Goal: Task Accomplishment & Management: Manage account settings

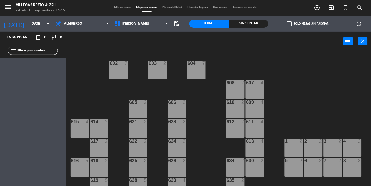
click at [51, 27] on input "[DATE]" at bounding box center [50, 23] width 45 height 9
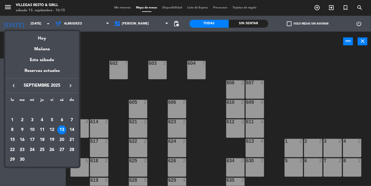
click at [64, 121] on div "6" at bounding box center [61, 119] width 9 height 9
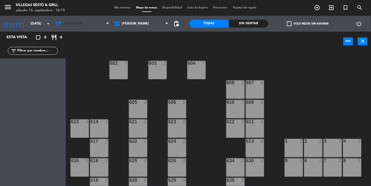
click at [97, 23] on span "Almuerzo" at bounding box center [82, 24] width 59 height 12
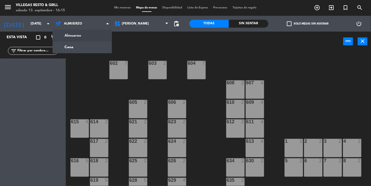
click at [71, 49] on ng-component "menu [PERSON_NAME] Resto & Grill [DATE] 13. septiembre - 16:15 Mis reservas Map…" at bounding box center [185, 93] width 371 height 186
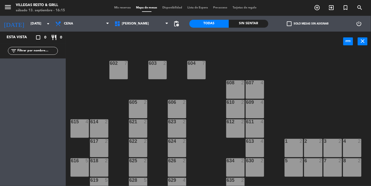
click at [46, 27] on input "[DATE]" at bounding box center [50, 23] width 45 height 9
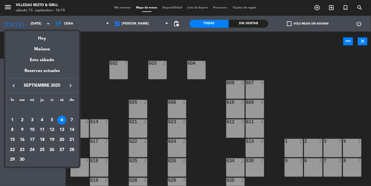
click at [55, 121] on div "5" at bounding box center [52, 119] width 9 height 9
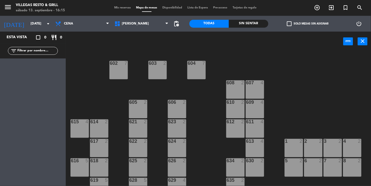
type input "[DATE]"
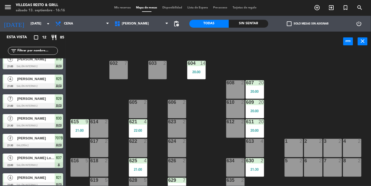
scroll to position [110, 0]
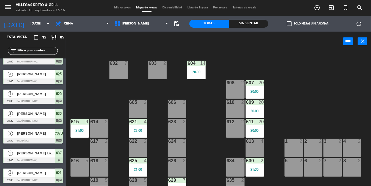
click at [30, 117] on div "[PERSON_NAME]" at bounding box center [36, 113] width 38 height 9
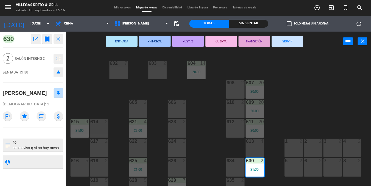
click at [24, 59] on span "Salón Interno 2" at bounding box center [33, 58] width 36 height 6
click at [19, 90] on div "[PERSON_NAME]" at bounding box center [25, 93] width 44 height 9
click at [117, 8] on span "Mis reservas" at bounding box center [123, 7] width 22 height 3
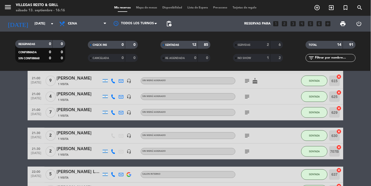
scroll to position [114, 0]
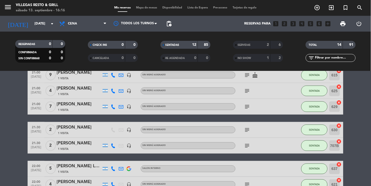
click at [73, 127] on div "[PERSON_NAME]" at bounding box center [79, 127] width 45 height 7
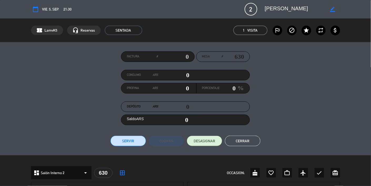
click at [331, 9] on icon "border_color" at bounding box center [332, 9] width 5 height 5
click at [333, 9] on icon at bounding box center [332, 9] width 5 height 5
click at [246, 12] on span "2" at bounding box center [250, 9] width 13 height 13
click at [253, 141] on button "Cerrar" at bounding box center [242, 140] width 35 height 11
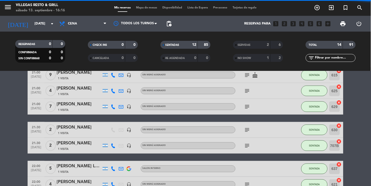
scroll to position [72, 0]
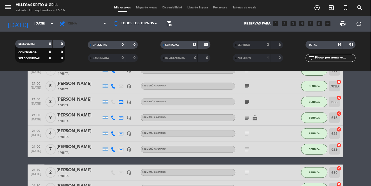
click at [106, 21] on span at bounding box center [106, 23] width 5 height 5
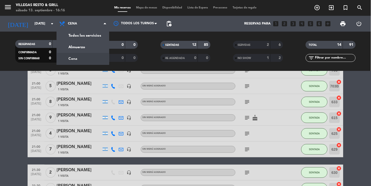
click at [97, 48] on div "menu [PERSON_NAME] Resto & Grill [DATE] 13. septiembre - 16:16 Mis reservas Map…" at bounding box center [185, 35] width 371 height 71
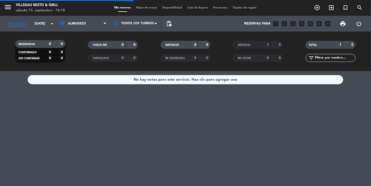
scroll to position [0, 0]
click at [54, 19] on input "[DATE]" at bounding box center [54, 23] width 45 height 9
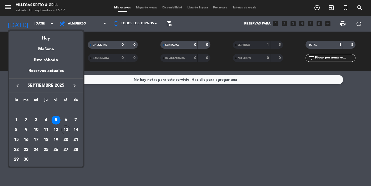
click at [67, 129] on div "13" at bounding box center [65, 129] width 9 height 9
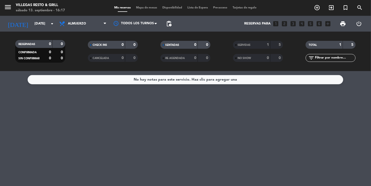
type input "[DATE]"
click at [142, 9] on span "Mapa de mesas" at bounding box center [147, 7] width 26 height 3
